Goal: Navigation & Orientation: Understand site structure

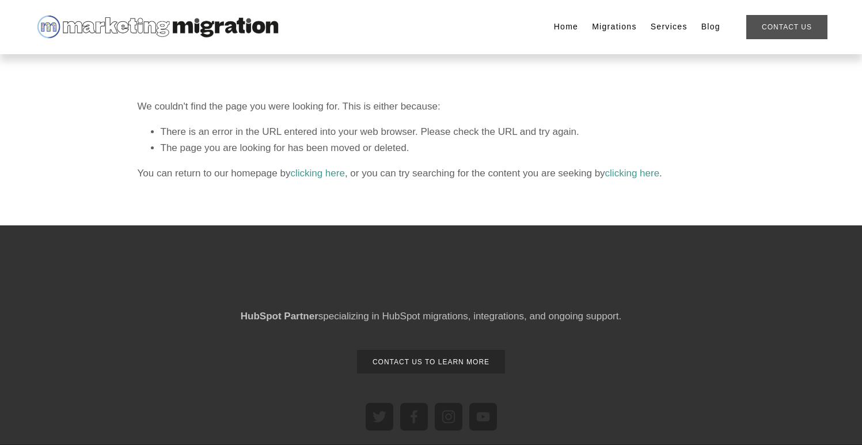
click at [766, 26] on link "Contact Us" at bounding box center [786, 27] width 81 height 24
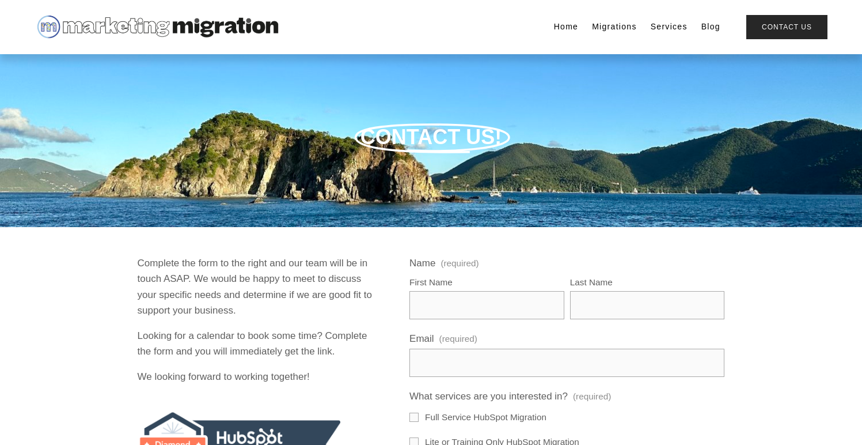
click at [557, 28] on link "Home" at bounding box center [566, 27] width 25 height 16
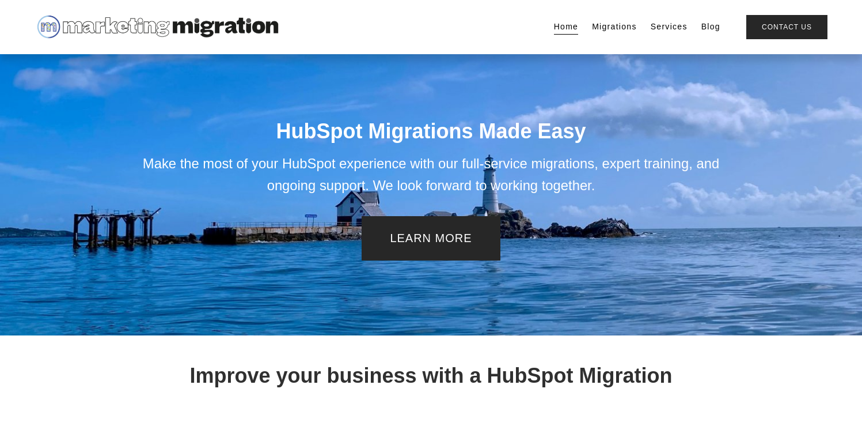
click at [668, 29] on link "Services" at bounding box center [669, 27] width 37 height 16
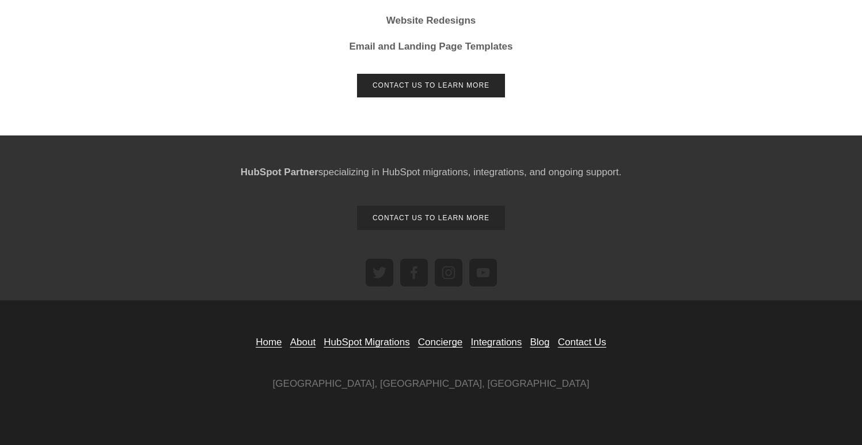
scroll to position [754, 0]
